Goal: Navigation & Orientation: Find specific page/section

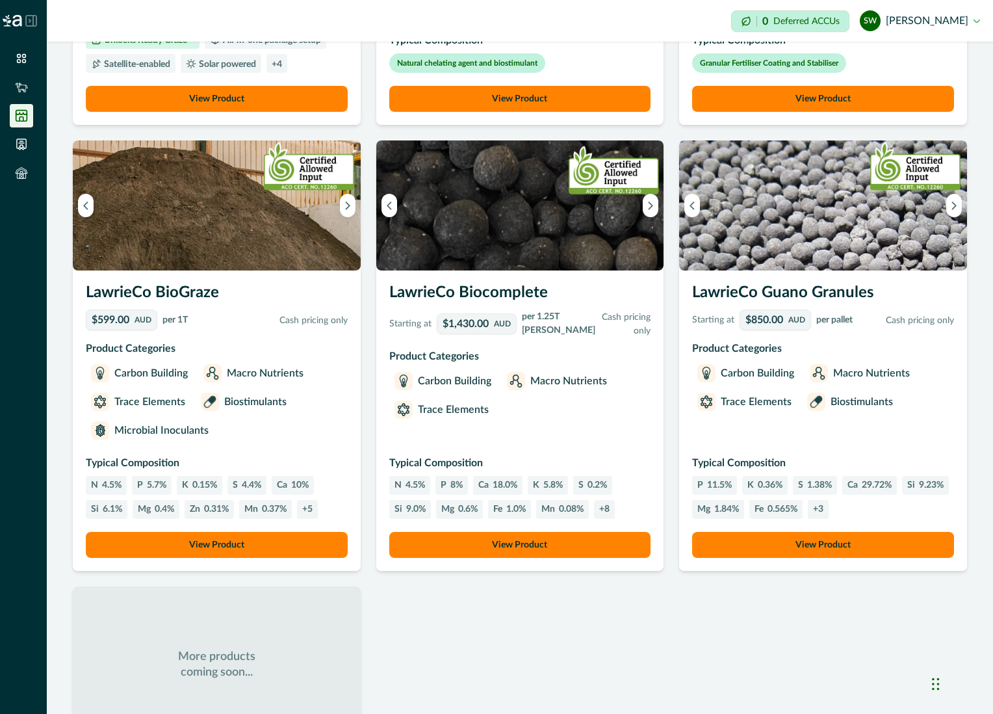
scroll to position [899, 0]
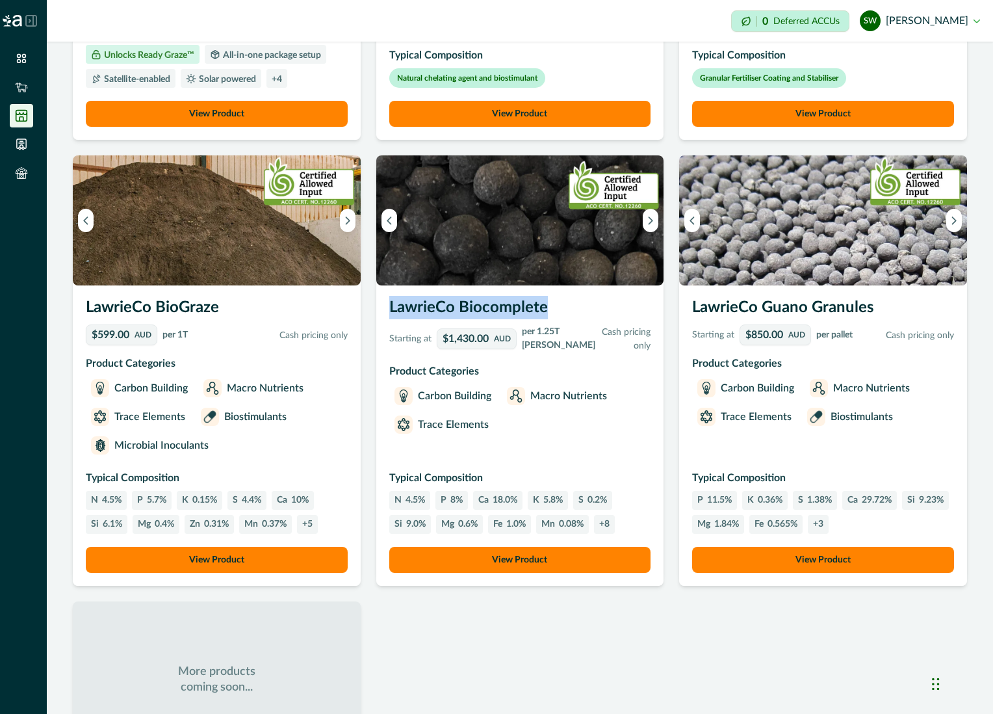
drag, startPoint x: 385, startPoint y: 328, endPoint x: 574, endPoint y: 327, distance: 189.2
click at [574, 327] on div "LawrieCo Biocomplete Starting at $1,430.00 AUD per 1.25T bulka Cash pricing onl…" at bounding box center [520, 435] width 288 height 300
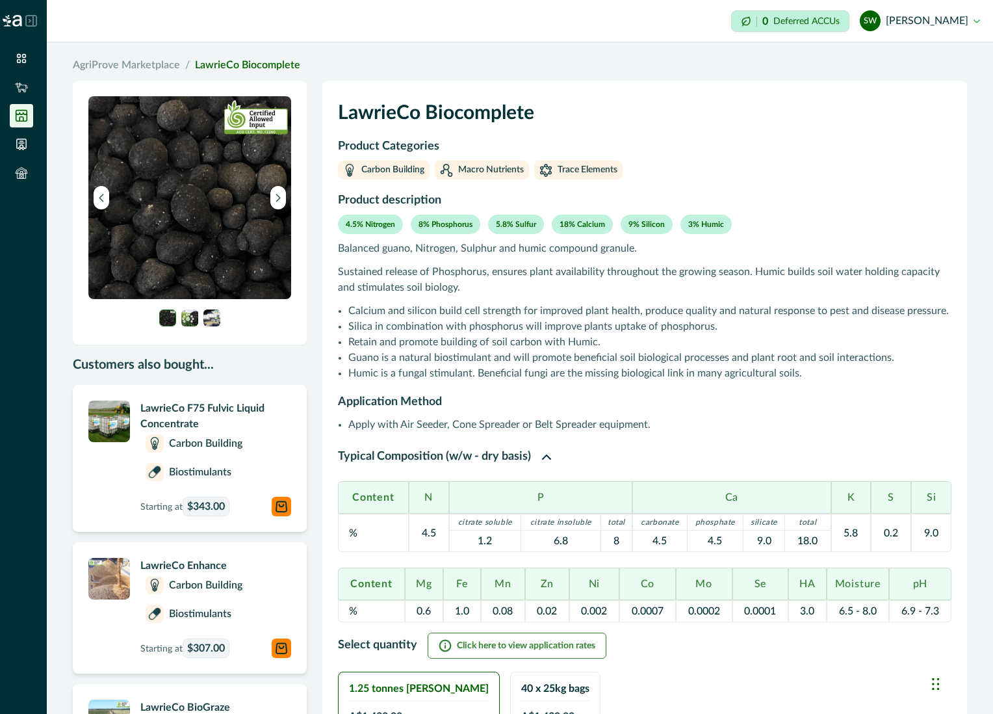
click at [264, 34] on div "Impersonation Mode 0 Deferred ACCUs SW Stephen Warnken Sign out" at bounding box center [520, 21] width 947 height 42
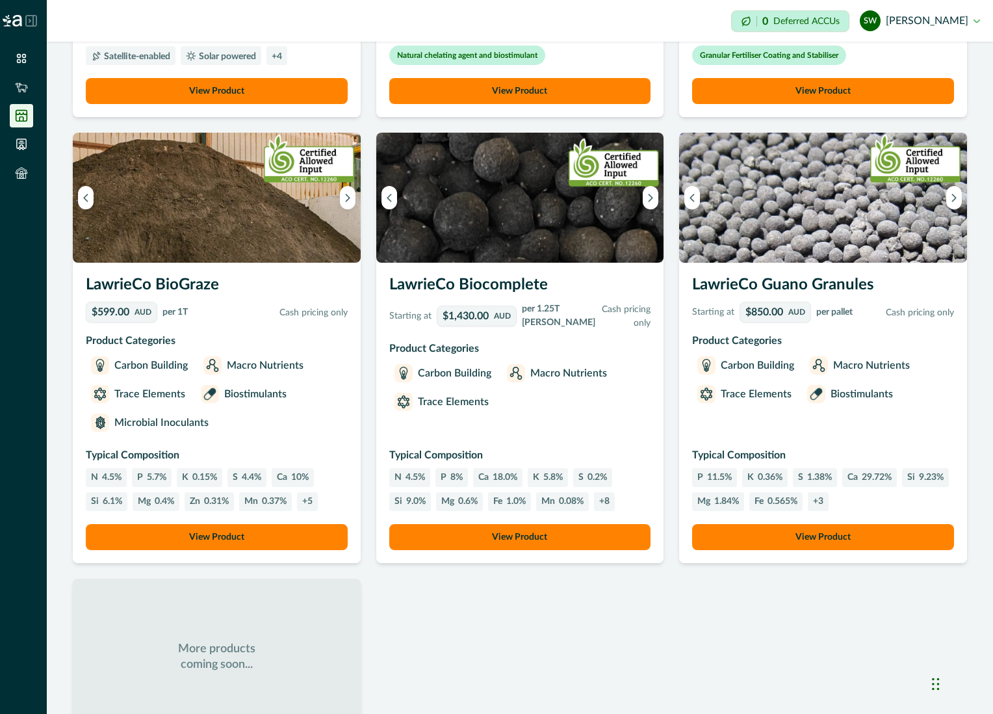
scroll to position [899, 0]
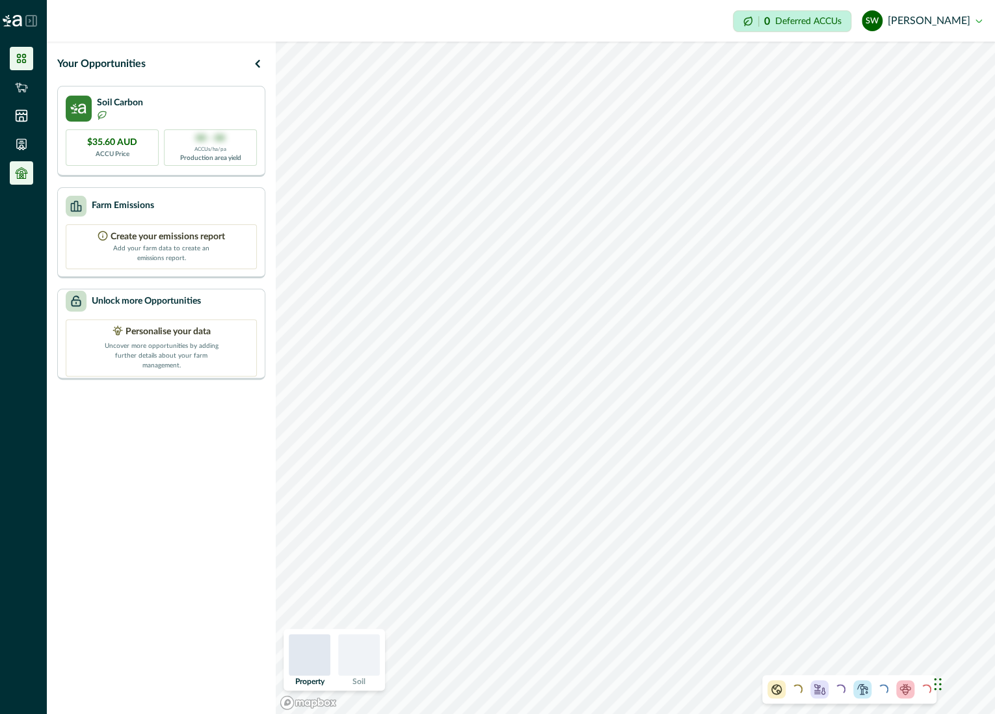
click at [29, 178] on li at bounding box center [21, 172] width 23 height 23
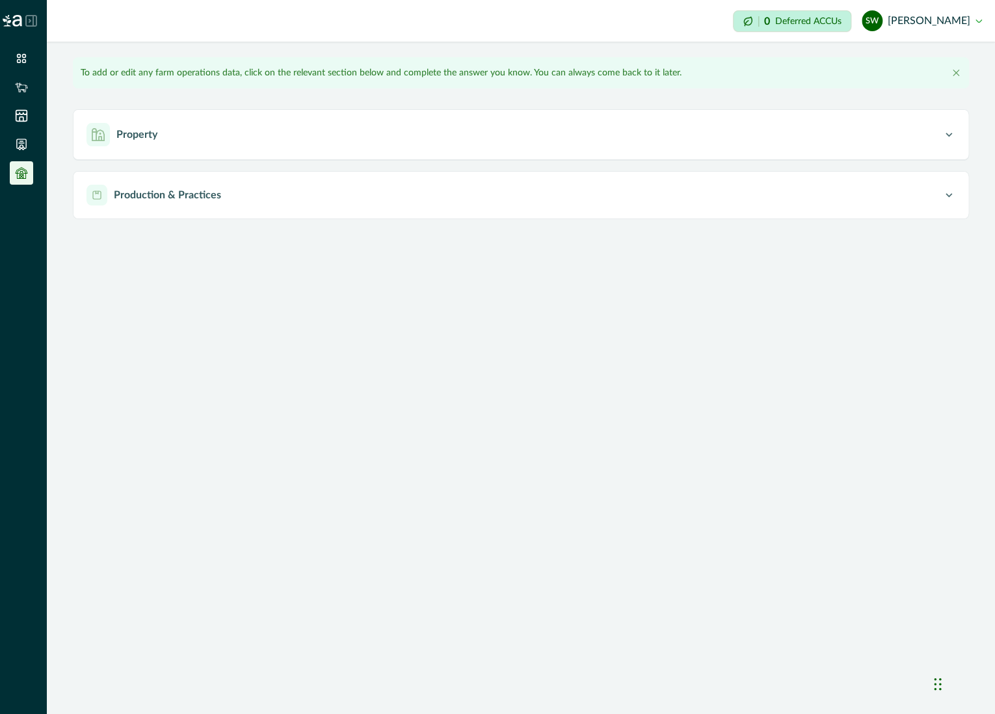
click at [936, 18] on button "SW [PERSON_NAME]" at bounding box center [921, 20] width 120 height 31
click at [30, 21] on icon at bounding box center [29, 21] width 1 height 3
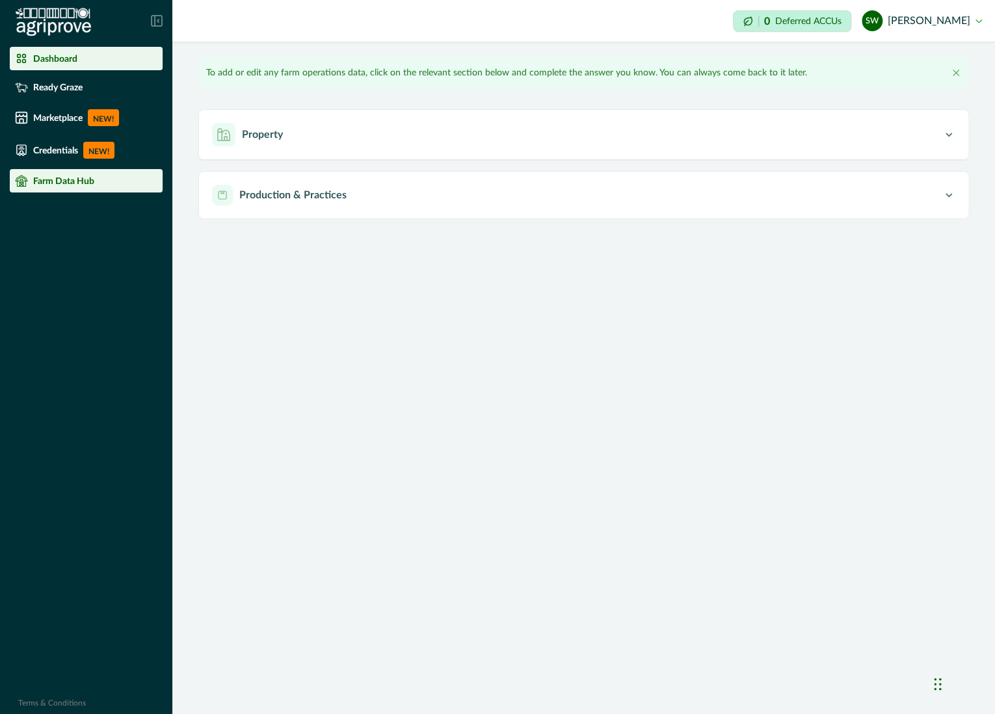
click at [49, 59] on p "Dashboard" at bounding box center [55, 58] width 44 height 10
